Goal: Find specific page/section: Find specific page/section

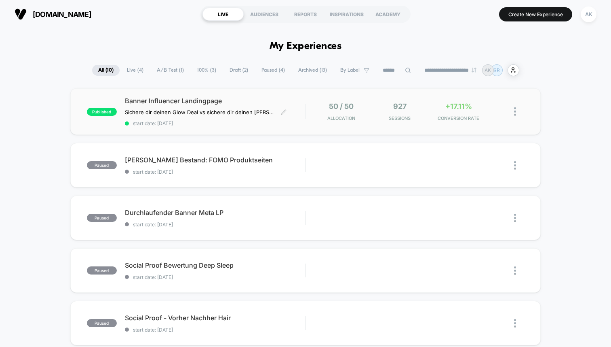
click at [235, 101] on span "Banner Influencer Landingpage" at bounding box center [215, 101] width 180 height 8
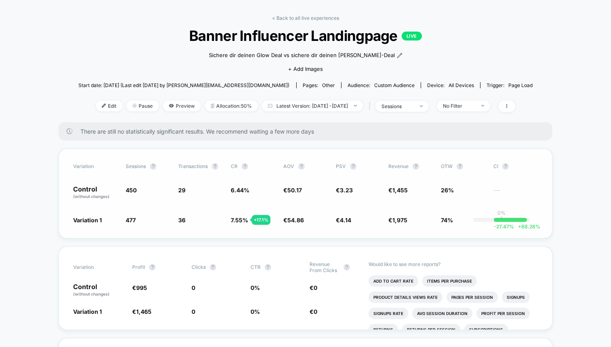
scroll to position [28, 0]
